Goal: Find contact information: Find contact information

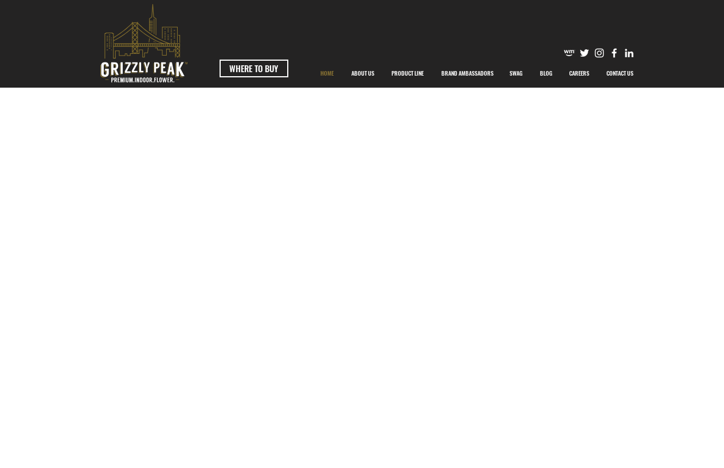
click at [309, 175] on div "Your Video Title Video Player" at bounding box center [357, 272] width 656 height 369
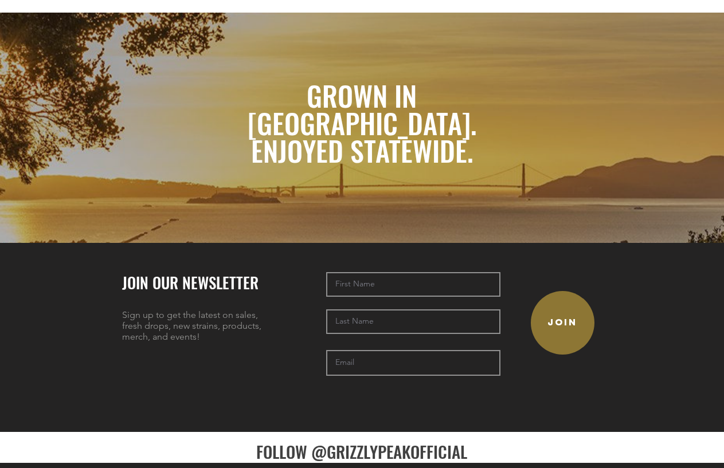
scroll to position [2593, 0]
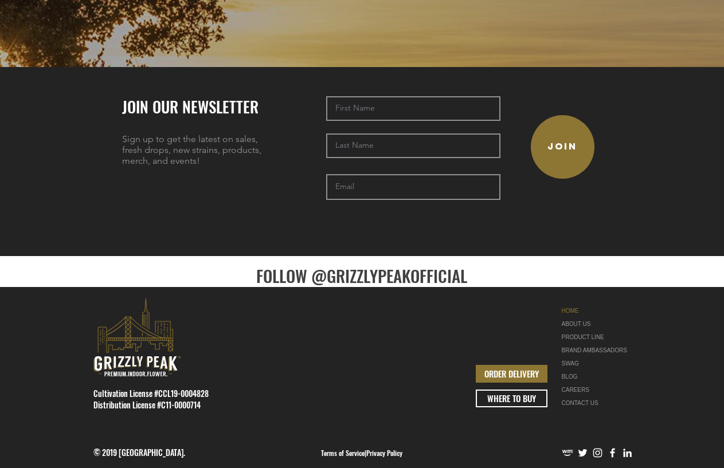
click at [686, 306] on div at bounding box center [362, 382] width 724 height 191
click at [576, 397] on link "CONTACT US" at bounding box center [598, 403] width 72 height 13
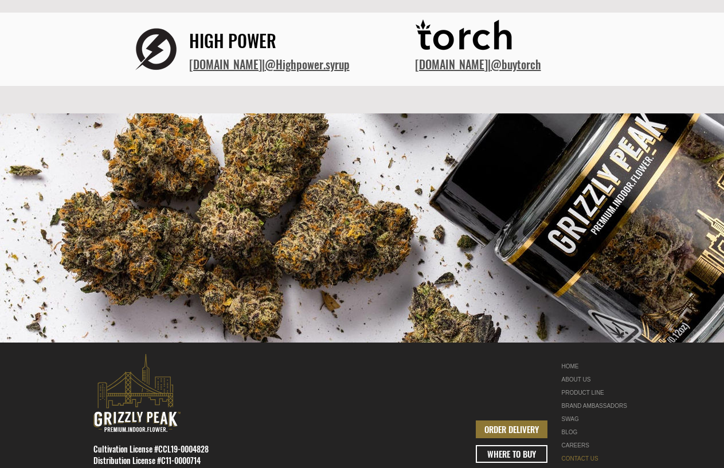
scroll to position [469, 0]
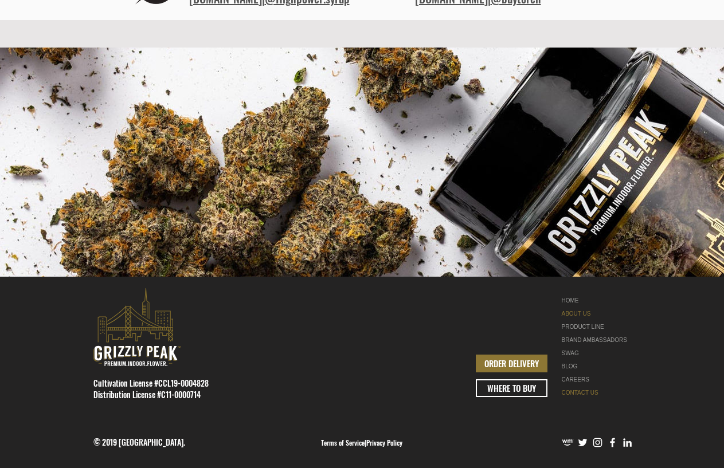
click at [572, 309] on link "ABOUT US" at bounding box center [598, 313] width 72 height 13
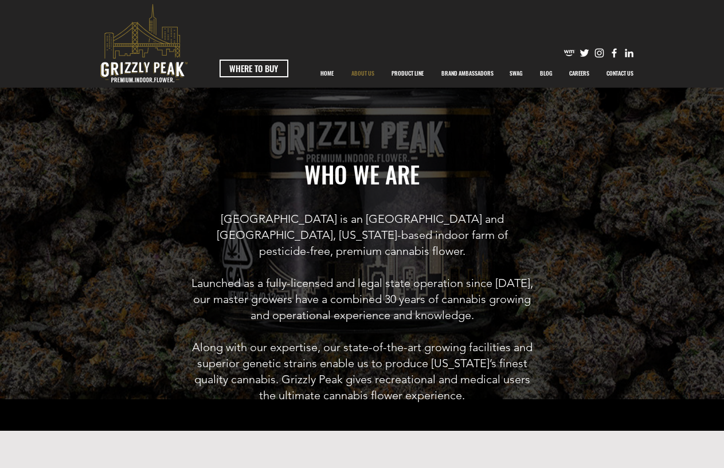
click at [154, 66] on icon "premium-indoor-flower" at bounding box center [157, 67] width 6 height 10
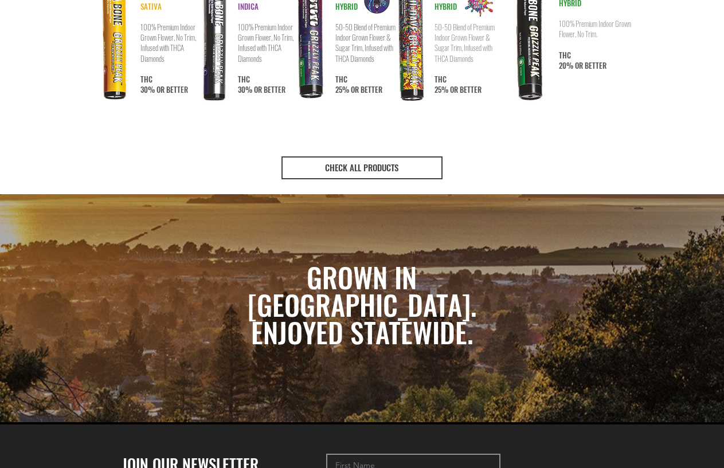
scroll to position [2593, 0]
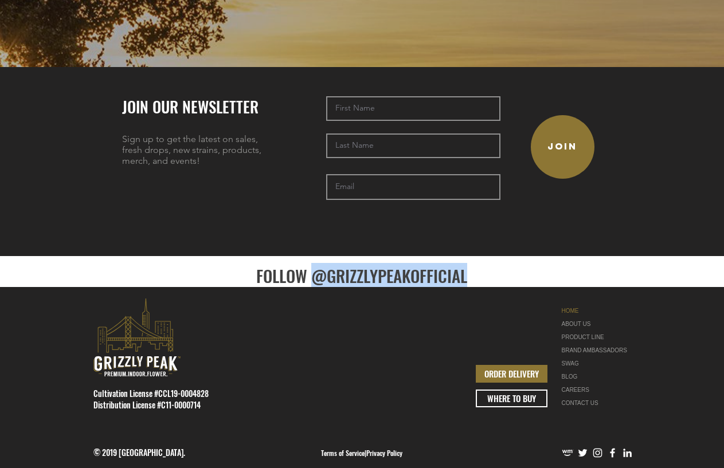
drag, startPoint x: 474, startPoint y: 255, endPoint x: 313, endPoint y: 256, distance: 160.5
type textarea "@GRIZZLYPEAKOFFICIAL"
click at [313, 264] on h5 "FOLLOW @GRIZZLYPEAKOFFICIAL" at bounding box center [362, 275] width 300 height 23
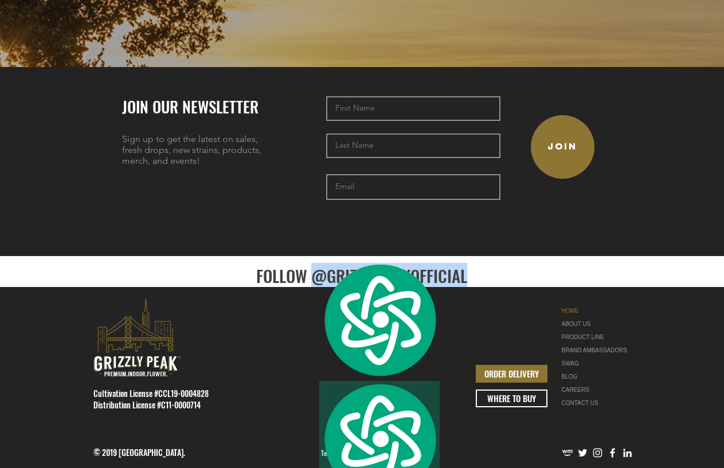
copy link "@GRIZZLYPEAKOFFICIAL"
click at [65, 297] on div at bounding box center [362, 382] width 724 height 191
